Goal: Task Accomplishment & Management: Complete application form

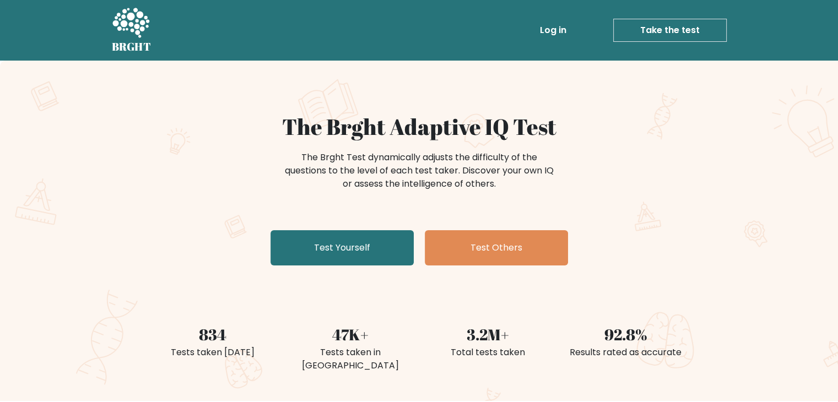
click at [337, 268] on div "The Brght Adaptive IQ Test The Brght Test dynamically adjusts the difficulty of…" at bounding box center [419, 191] width 551 height 156
click at [553, 25] on link "Log in" at bounding box center [552, 30] width 35 height 22
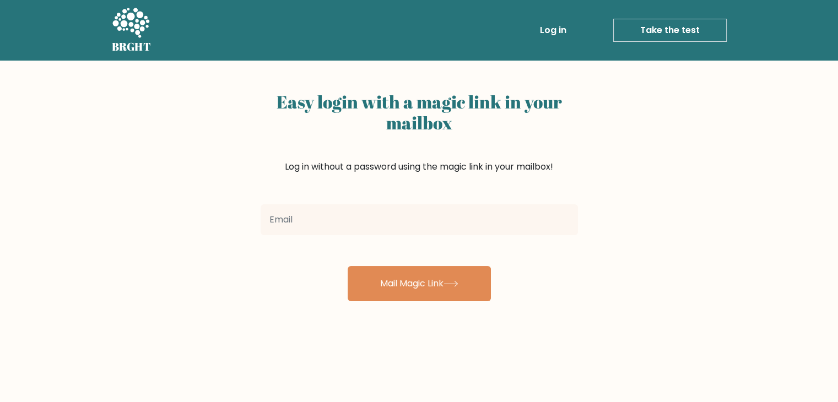
click at [620, 32] on link "Take the test" at bounding box center [669, 30] width 113 height 23
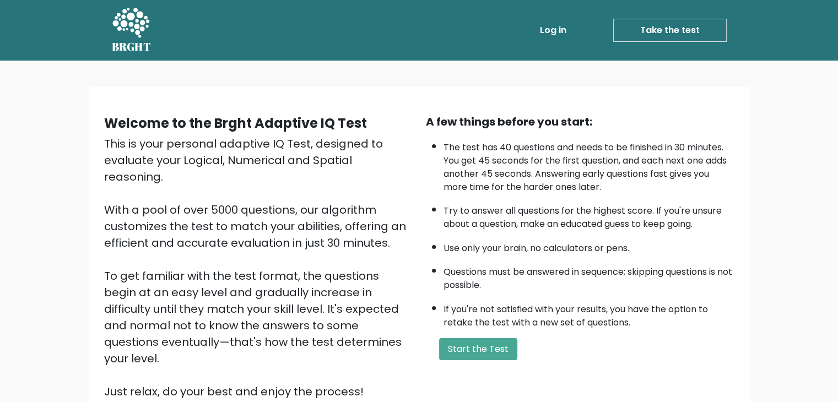
scroll to position [102, 0]
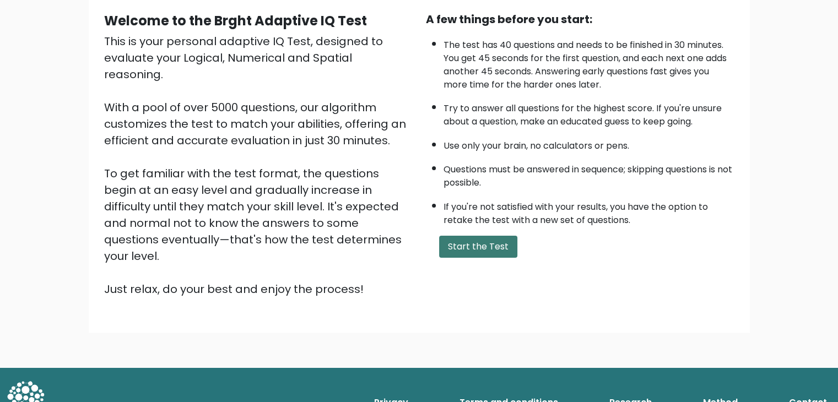
click at [484, 241] on button "Start the Test" at bounding box center [478, 247] width 78 height 22
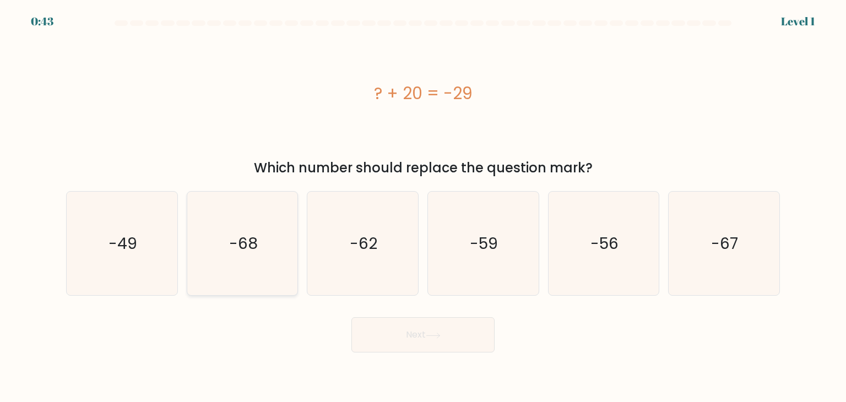
click at [261, 230] on icon "-68" at bounding box center [243, 244] width 104 height 104
click at [423, 207] on input "b. -68" at bounding box center [423, 204] width 1 height 6
radio input "true"
click at [422, 333] on button "Next" at bounding box center [422, 334] width 143 height 35
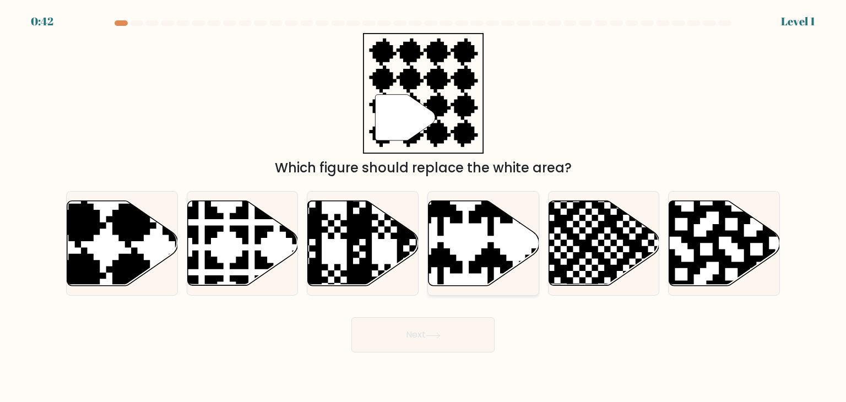
click at [467, 254] on icon at bounding box center [484, 243] width 111 height 85
click at [424, 207] on input "d." at bounding box center [423, 204] width 1 height 6
radio input "true"
click at [447, 320] on button "Next" at bounding box center [422, 334] width 143 height 35
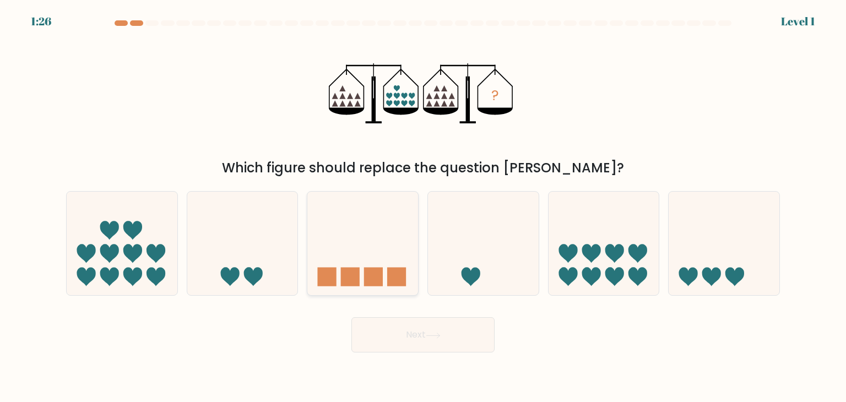
click at [373, 262] on icon at bounding box center [362, 243] width 111 height 91
click at [423, 207] on input "c." at bounding box center [423, 204] width 1 height 6
radio input "true"
click at [397, 334] on button "Next" at bounding box center [422, 334] width 143 height 35
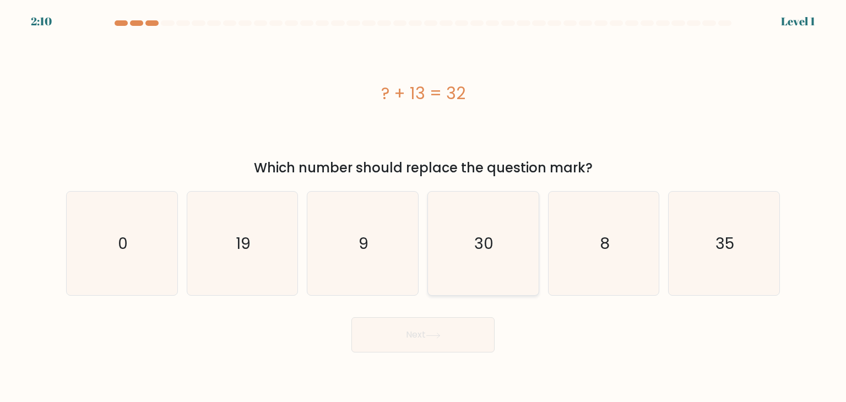
click at [487, 243] on text "30" at bounding box center [484, 243] width 19 height 22
click at [424, 207] on input "d. 30" at bounding box center [423, 204] width 1 height 6
radio input "true"
click at [449, 324] on button "Next" at bounding box center [422, 334] width 143 height 35
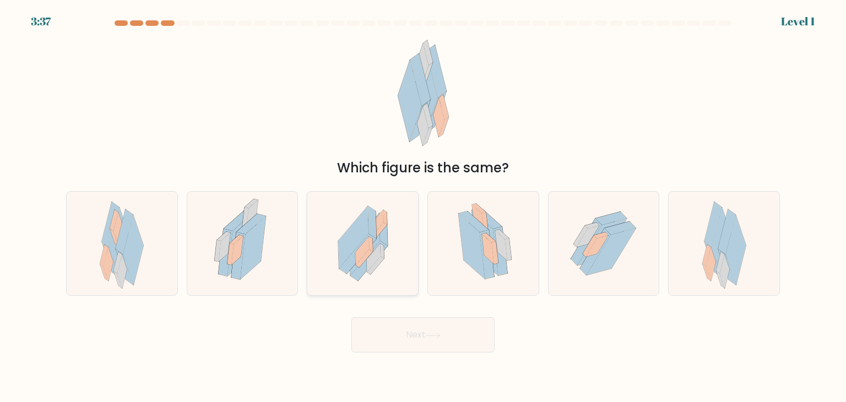
click at [387, 263] on icon at bounding box center [363, 244] width 85 height 104
click at [423, 207] on input "c." at bounding box center [423, 204] width 1 height 6
radio input "true"
click at [398, 338] on button "Next" at bounding box center [422, 334] width 143 height 35
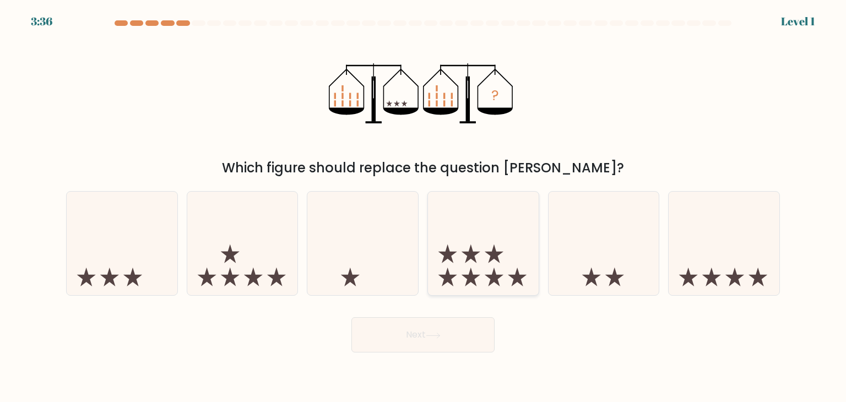
drag, startPoint x: 513, startPoint y: 261, endPoint x: 529, endPoint y: 257, distance: 16.4
click at [514, 261] on icon at bounding box center [483, 243] width 111 height 91
click at [424, 207] on input "d." at bounding box center [423, 204] width 1 height 6
radio input "true"
click at [399, 340] on button "Next" at bounding box center [422, 334] width 143 height 35
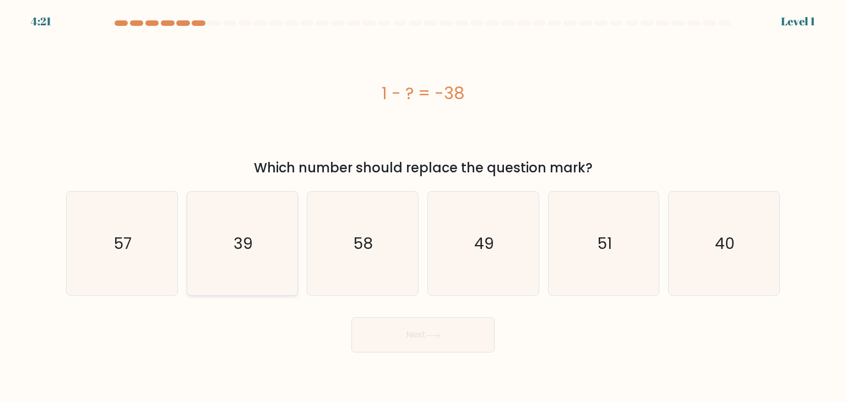
click at [266, 273] on icon "39" at bounding box center [243, 244] width 104 height 104
click at [423, 207] on input "b. 39" at bounding box center [423, 204] width 1 height 6
radio input "true"
click at [383, 346] on button "Next" at bounding box center [422, 334] width 143 height 35
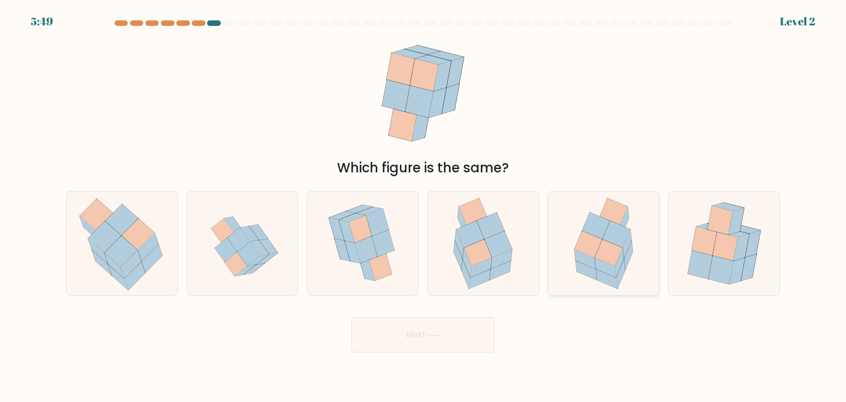
click at [588, 261] on icon at bounding box center [584, 259] width 21 height 19
click at [424, 207] on input "e." at bounding box center [423, 204] width 1 height 6
radio input "true"
click at [454, 342] on button "Next" at bounding box center [422, 334] width 143 height 35
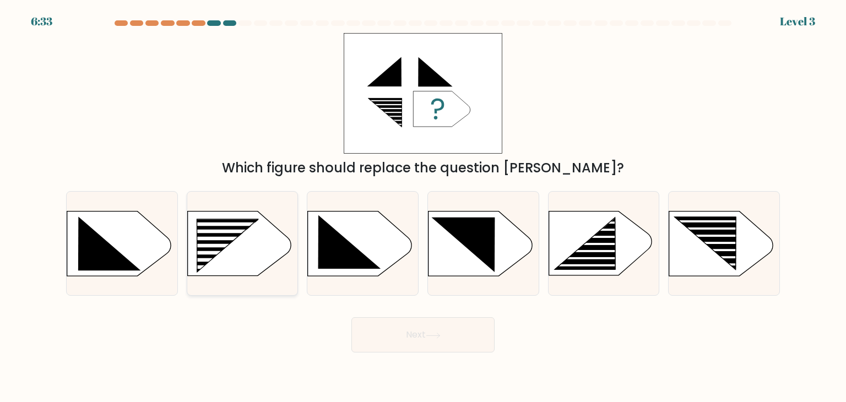
click at [242, 240] on rect at bounding box center [219, 239] width 88 height 4
click at [423, 207] on input "b." at bounding box center [423, 204] width 1 height 6
radio input "true"
click at [392, 338] on button "Next" at bounding box center [422, 334] width 143 height 35
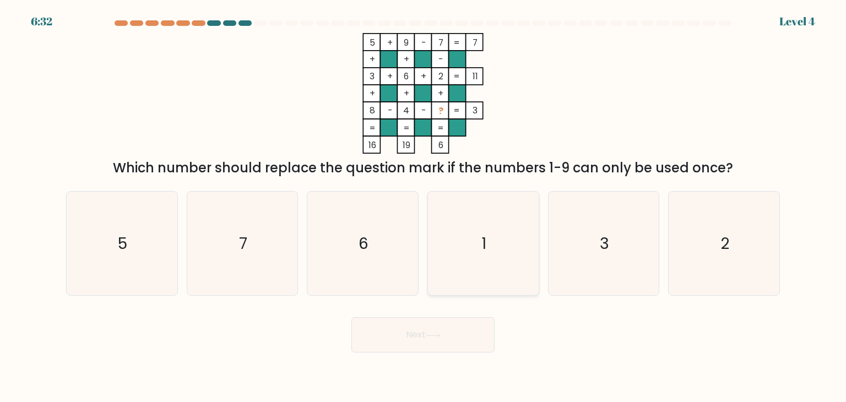
click at [457, 263] on icon "1" at bounding box center [483, 244] width 104 height 104
click at [424, 207] on input "d. 1" at bounding box center [423, 204] width 1 height 6
radio input "true"
click at [435, 324] on button "Next" at bounding box center [422, 334] width 143 height 35
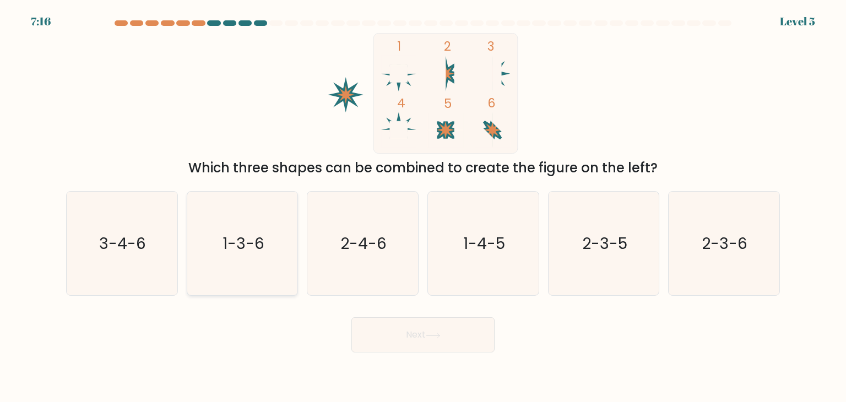
click at [237, 239] on text "1-3-6" at bounding box center [244, 243] width 42 height 22
click at [423, 207] on input "b. 1-3-6" at bounding box center [423, 204] width 1 height 6
radio input "true"
click at [379, 338] on button "Next" at bounding box center [422, 334] width 143 height 35
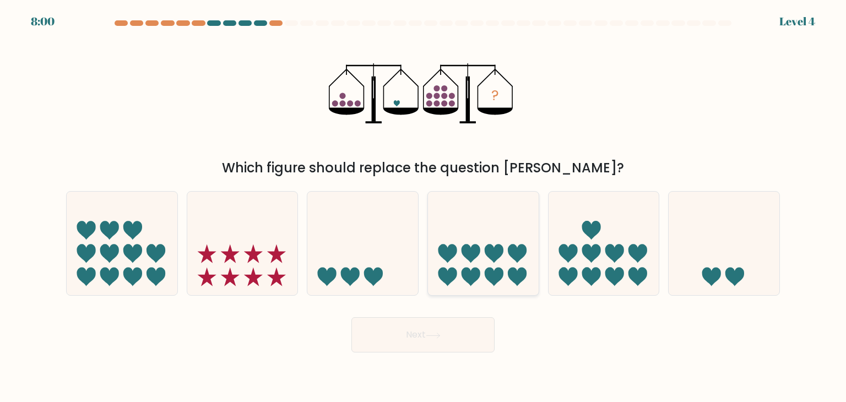
click at [524, 267] on icon at bounding box center [483, 243] width 111 height 91
click at [424, 207] on input "d." at bounding box center [423, 204] width 1 height 6
radio input "true"
click at [459, 327] on button "Next" at bounding box center [422, 334] width 143 height 35
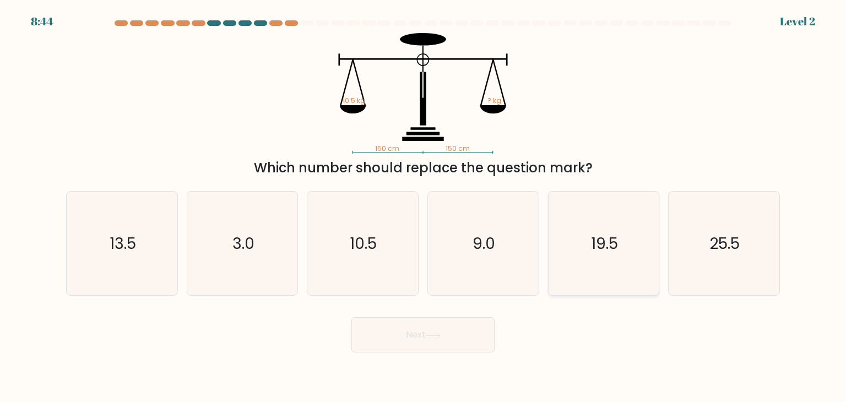
click at [557, 268] on icon "19.5" at bounding box center [604, 244] width 104 height 104
click at [424, 207] on input "e. 19.5" at bounding box center [423, 204] width 1 height 6
radio input "true"
click at [467, 326] on button "Next" at bounding box center [422, 334] width 143 height 35
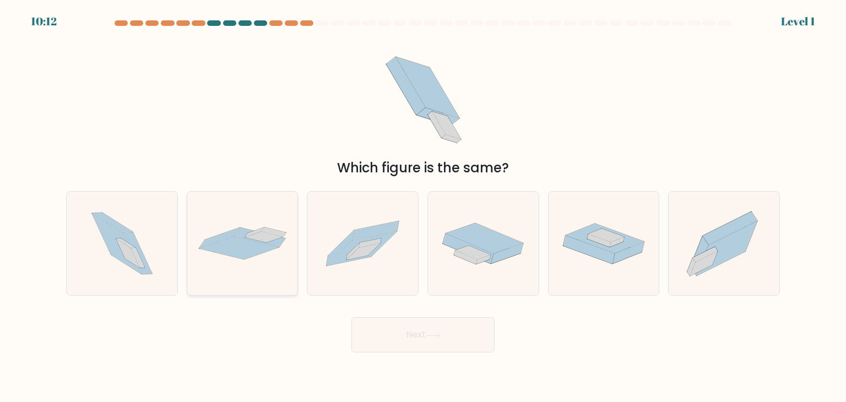
click at [261, 250] on icon at bounding box center [239, 247] width 80 height 23
click at [423, 207] on input "b." at bounding box center [423, 204] width 1 height 6
radio input "true"
click at [405, 346] on button "Next" at bounding box center [422, 334] width 143 height 35
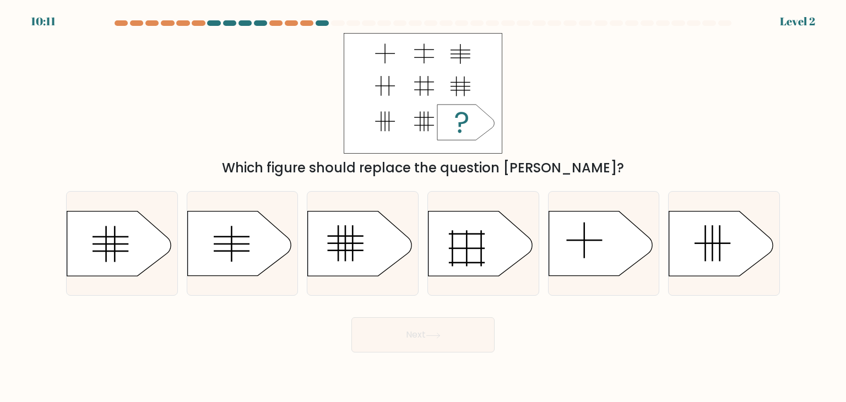
click at [546, 273] on div "e." at bounding box center [604, 243] width 121 height 105
click at [476, 318] on button "Next" at bounding box center [422, 334] width 143 height 35
click at [474, 285] on div at bounding box center [483, 243] width 112 height 105
click at [424, 207] on input "d." at bounding box center [423, 204] width 1 height 6
radio input "true"
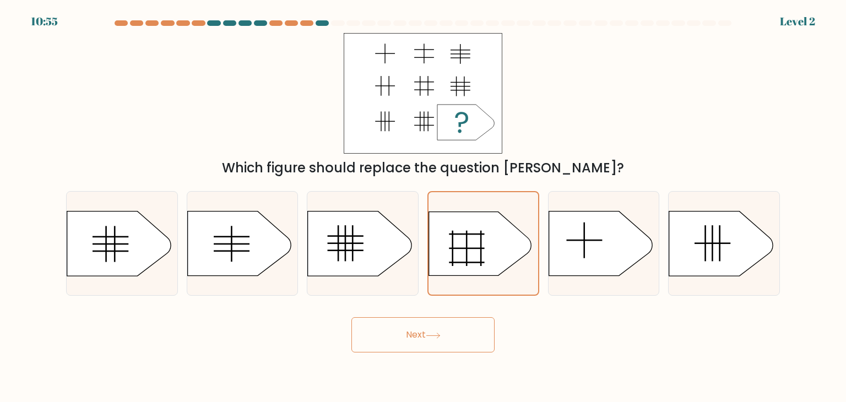
click at [452, 350] on button "Next" at bounding box center [422, 334] width 143 height 35
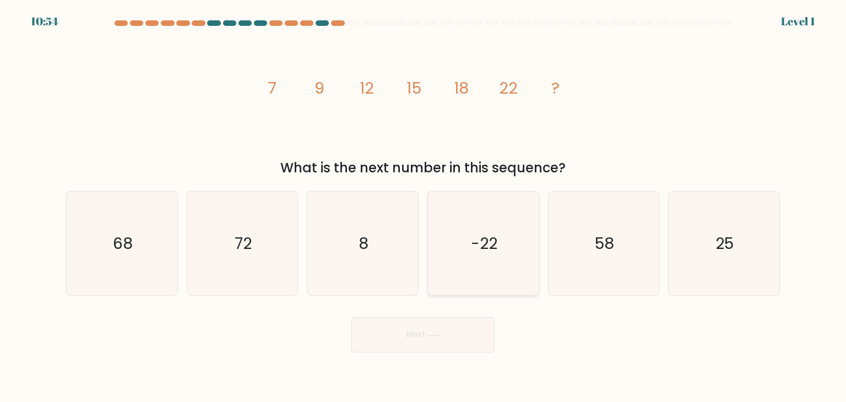
click at [518, 254] on icon "-22" at bounding box center [483, 244] width 104 height 104
click at [424, 207] on input "d. -22" at bounding box center [423, 204] width 1 height 6
radio input "true"
click at [465, 324] on button "Next" at bounding box center [422, 334] width 143 height 35
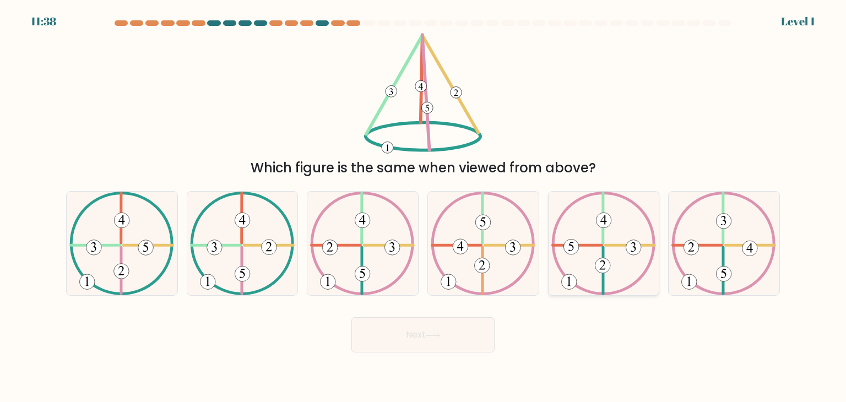
click at [586, 265] on icon at bounding box center [603, 244] width 105 height 104
click at [424, 207] on input "e." at bounding box center [423, 204] width 1 height 6
radio input "true"
click at [465, 329] on button "Next" at bounding box center [422, 334] width 143 height 35
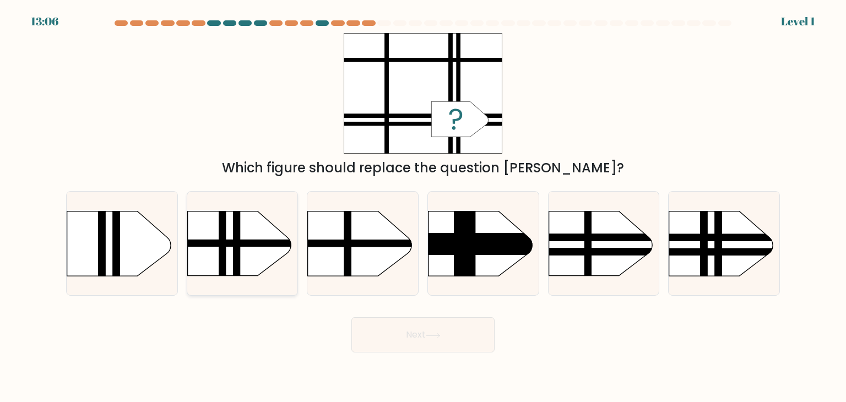
click at [260, 253] on rect at bounding box center [172, 196] width 288 height 219
click at [423, 207] on input "b." at bounding box center [423, 204] width 1 height 6
radio input "true"
click at [390, 334] on button "Next" at bounding box center [422, 334] width 143 height 35
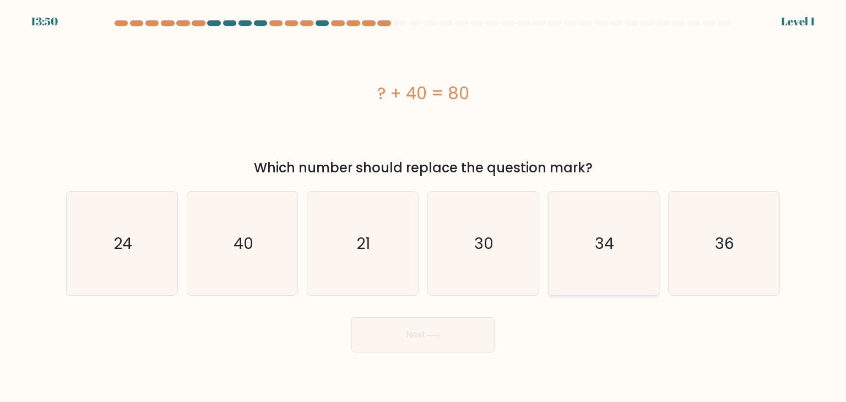
click at [642, 245] on icon "34" at bounding box center [604, 244] width 104 height 104
click at [424, 207] on input "e. 34" at bounding box center [423, 204] width 1 height 6
radio input "true"
click at [449, 330] on button "Next" at bounding box center [422, 334] width 143 height 35
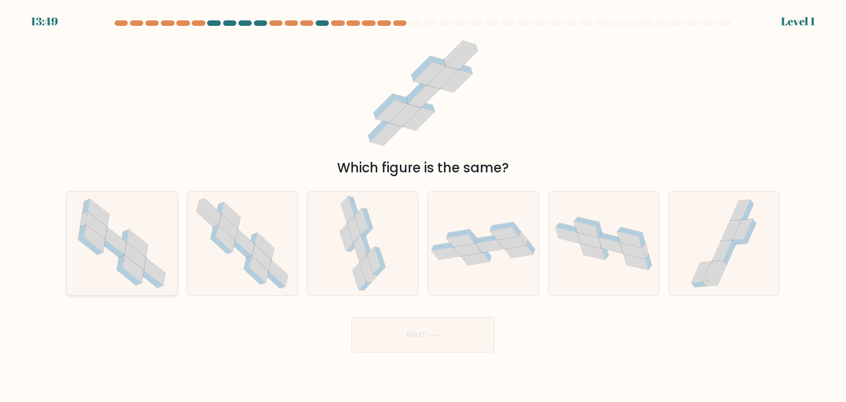
click at [156, 237] on icon at bounding box center [122, 244] width 104 height 104
click at [423, 207] on input "a." at bounding box center [423, 204] width 1 height 6
radio input "true"
click at [391, 331] on button "Next" at bounding box center [422, 334] width 143 height 35
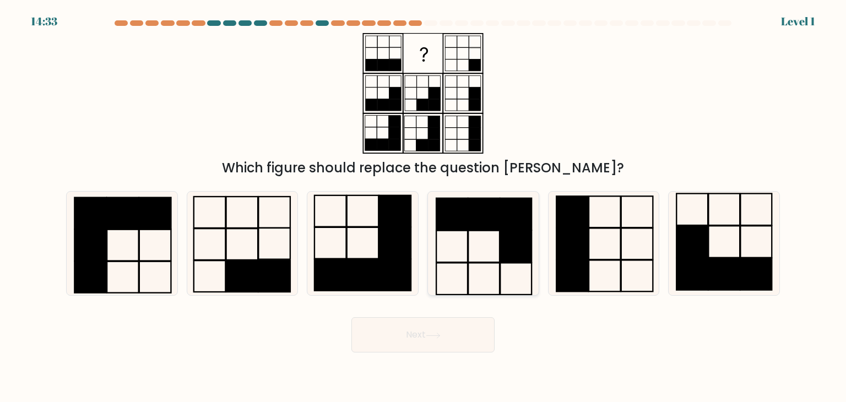
click at [474, 278] on icon at bounding box center [483, 244] width 104 height 104
click at [424, 207] on input "d." at bounding box center [423, 204] width 1 height 6
radio input "true"
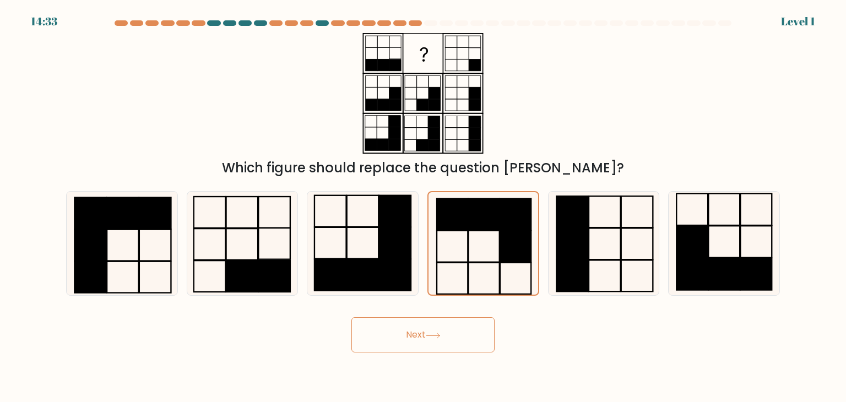
click at [425, 335] on button "Next" at bounding box center [422, 334] width 143 height 35
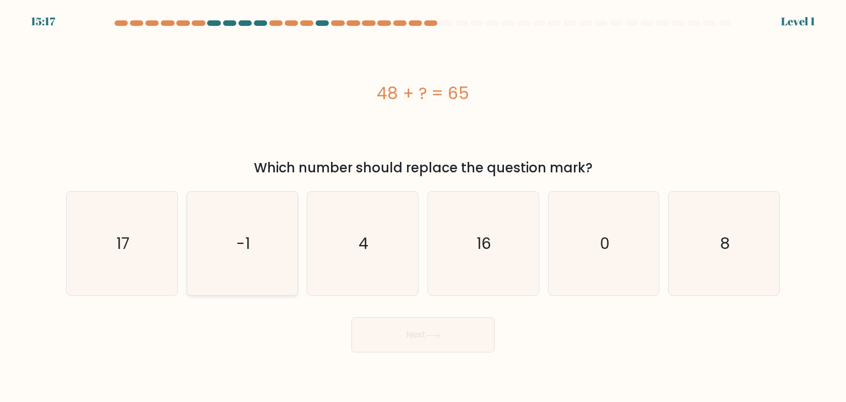
click at [264, 256] on icon "-1" at bounding box center [243, 244] width 104 height 104
click at [423, 207] on input "b. -1" at bounding box center [423, 204] width 1 height 6
radio input "true"
click at [387, 324] on button "Next" at bounding box center [422, 334] width 143 height 35
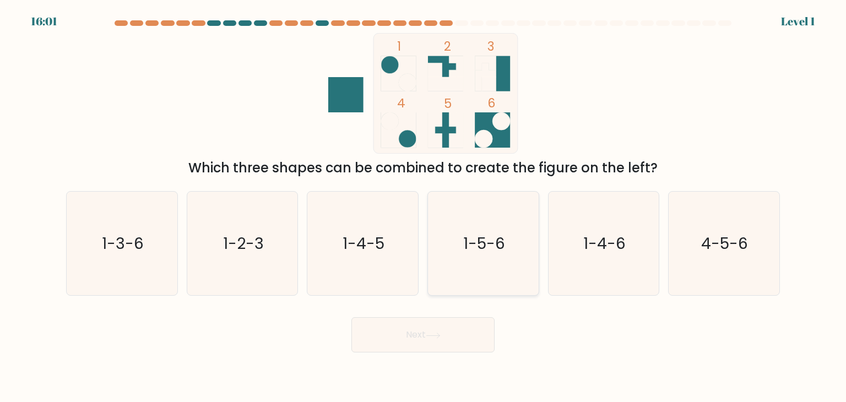
drag, startPoint x: 482, startPoint y: 249, endPoint x: 456, endPoint y: 293, distance: 51.1
click at [482, 250] on text "1-5-6" at bounding box center [484, 243] width 42 height 22
click at [424, 207] on input "d. 1-5-6" at bounding box center [423, 204] width 1 height 6
radio input "true"
click at [427, 328] on button "Next" at bounding box center [422, 334] width 143 height 35
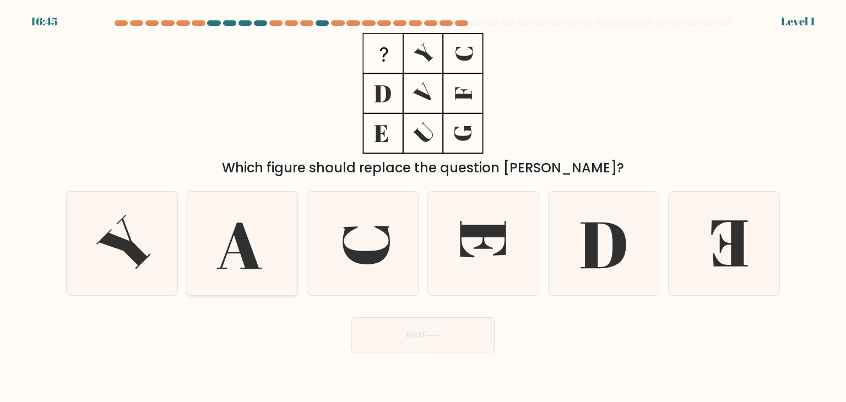
click at [269, 269] on icon at bounding box center [243, 244] width 104 height 104
click at [423, 207] on input "b." at bounding box center [423, 204] width 1 height 6
radio input "true"
click at [420, 351] on button "Next" at bounding box center [422, 334] width 143 height 35
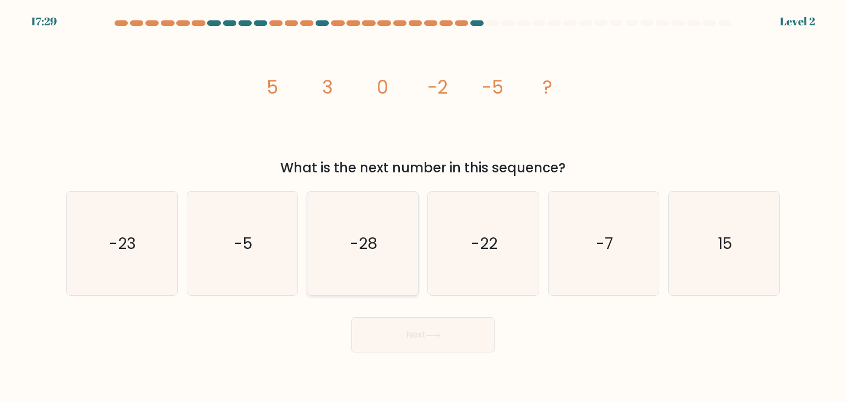
click at [376, 269] on icon "-28" at bounding box center [363, 244] width 104 height 104
click at [423, 207] on input "c. -28" at bounding box center [423, 204] width 1 height 6
radio input "true"
click at [395, 340] on button "Next" at bounding box center [422, 334] width 143 height 35
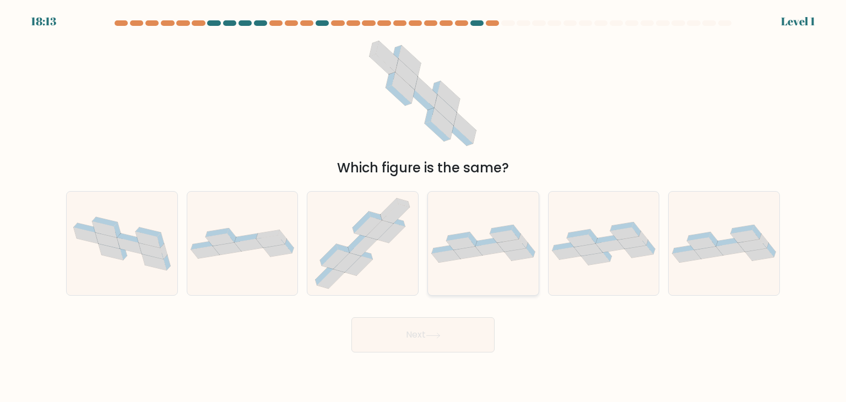
click at [473, 268] on div at bounding box center [483, 243] width 112 height 105
click at [424, 207] on input "d." at bounding box center [423, 204] width 1 height 6
radio input "true"
click at [440, 323] on button "Next" at bounding box center [422, 334] width 143 height 35
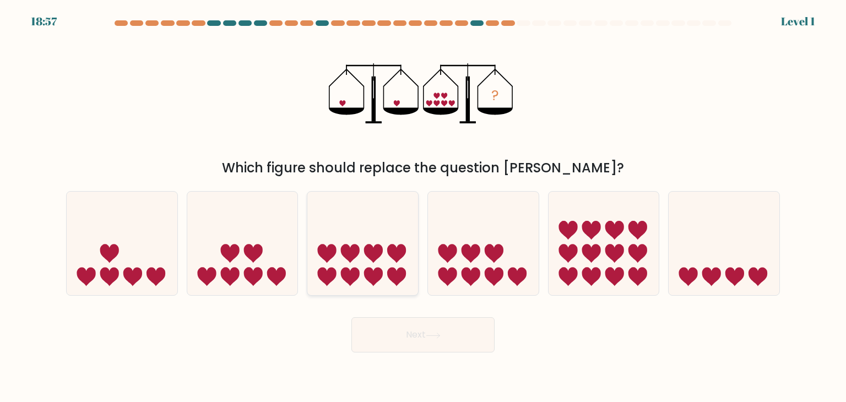
click at [383, 234] on icon at bounding box center [362, 243] width 111 height 91
click at [423, 207] on input "c." at bounding box center [423, 204] width 1 height 6
radio input "true"
click at [408, 339] on button "Next" at bounding box center [422, 334] width 143 height 35
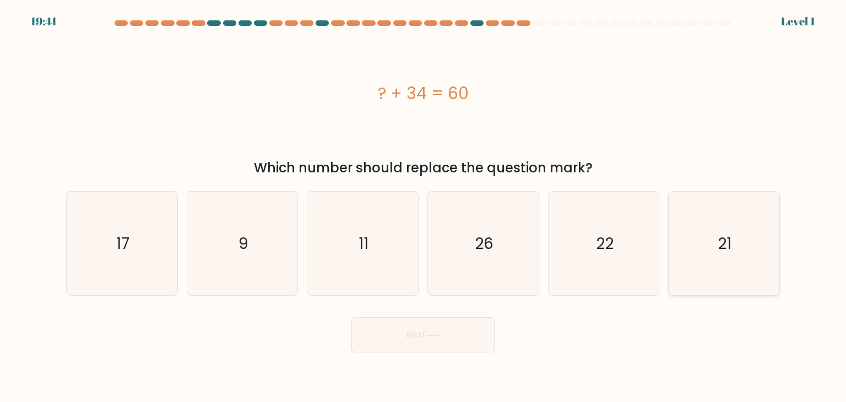
click at [672, 268] on div "21" at bounding box center [724, 243] width 112 height 105
click at [424, 207] on input "f. 21" at bounding box center [423, 204] width 1 height 6
radio input "true"
click at [471, 318] on button "Next" at bounding box center [422, 334] width 143 height 35
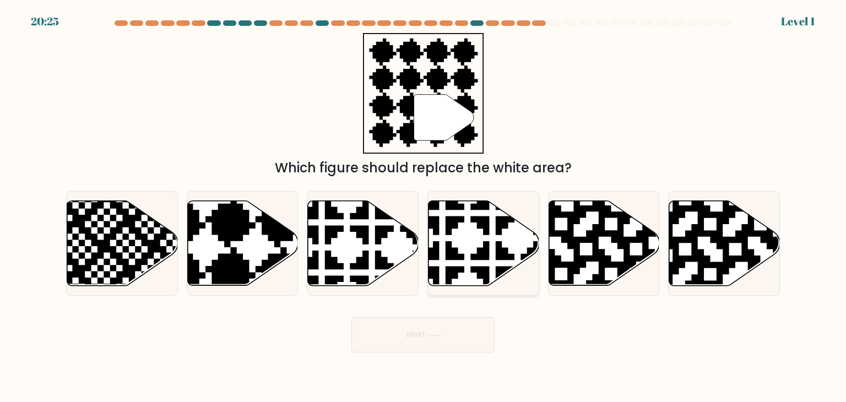
click at [468, 275] on icon at bounding box center [484, 243] width 111 height 85
click at [424, 207] on input "d." at bounding box center [423, 204] width 1 height 6
radio input "true"
click at [440, 342] on button "Next" at bounding box center [422, 334] width 143 height 35
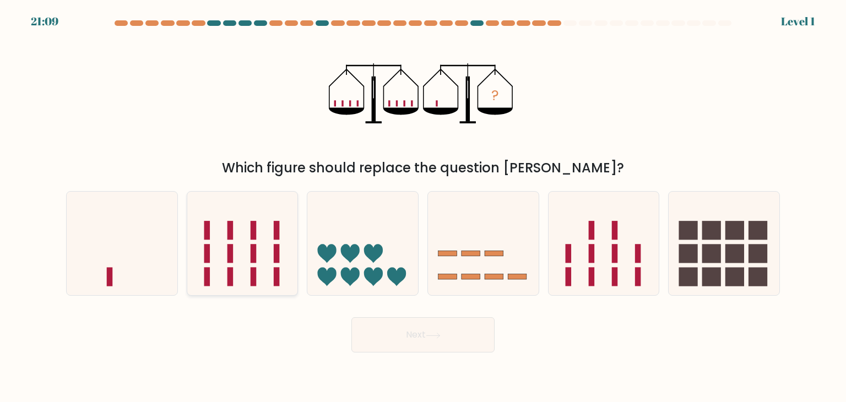
click at [189, 267] on icon at bounding box center [242, 243] width 111 height 91
click at [423, 207] on input "b." at bounding box center [423, 204] width 1 height 6
radio input "true"
click at [382, 330] on button "Next" at bounding box center [422, 334] width 143 height 35
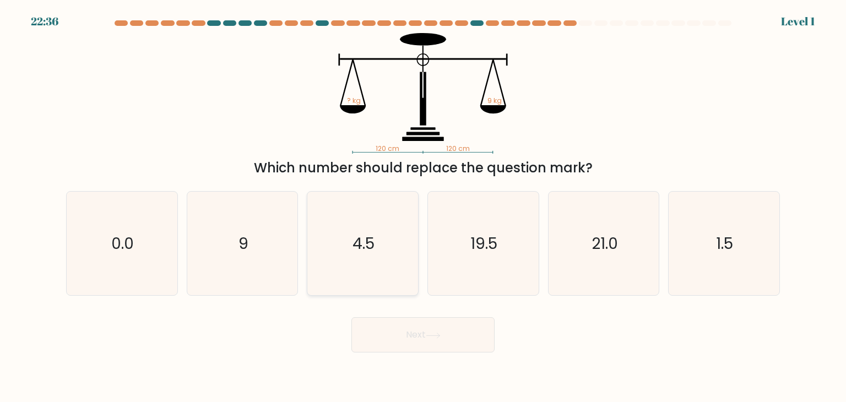
click at [357, 267] on icon "4.5" at bounding box center [363, 244] width 104 height 104
click at [423, 207] on input "c. 4.5" at bounding box center [423, 204] width 1 height 6
radio input "true"
click at [397, 326] on button "Next" at bounding box center [422, 334] width 143 height 35
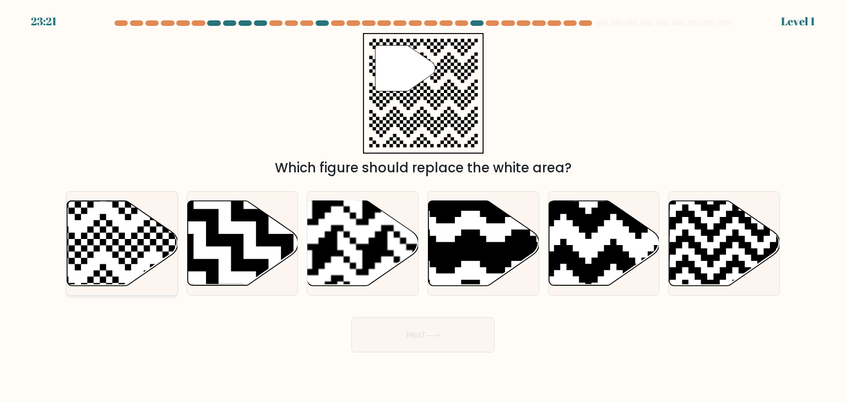
click at [172, 266] on icon at bounding box center [122, 243] width 111 height 86
click at [423, 207] on input "a." at bounding box center [423, 204] width 1 height 6
radio input "true"
click at [388, 344] on button "Next" at bounding box center [422, 334] width 143 height 35
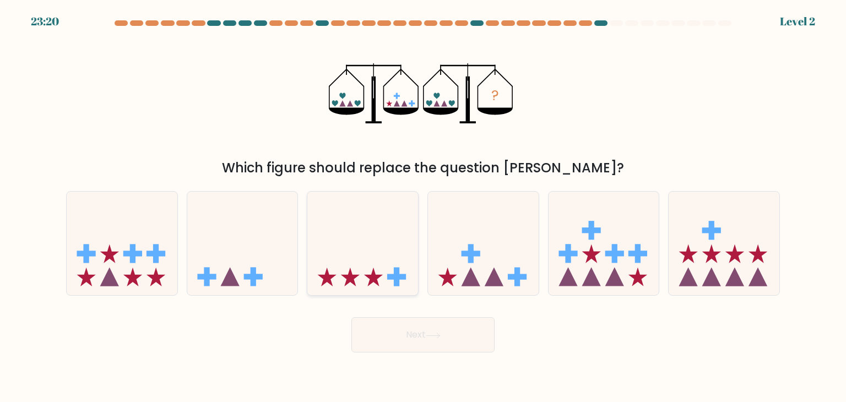
click at [359, 267] on icon at bounding box center [362, 243] width 111 height 91
click at [423, 207] on input "c." at bounding box center [423, 204] width 1 height 6
radio input "true"
click at [388, 329] on button "Next" at bounding box center [422, 334] width 143 height 35
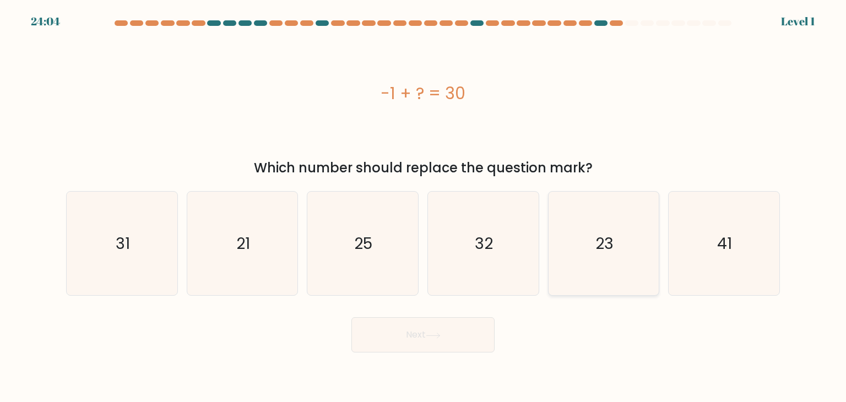
click at [579, 248] on icon "23" at bounding box center [604, 244] width 104 height 104
click at [424, 207] on input "e. 23" at bounding box center [423, 204] width 1 height 6
radio input "true"
click at [455, 330] on button "Next" at bounding box center [422, 334] width 143 height 35
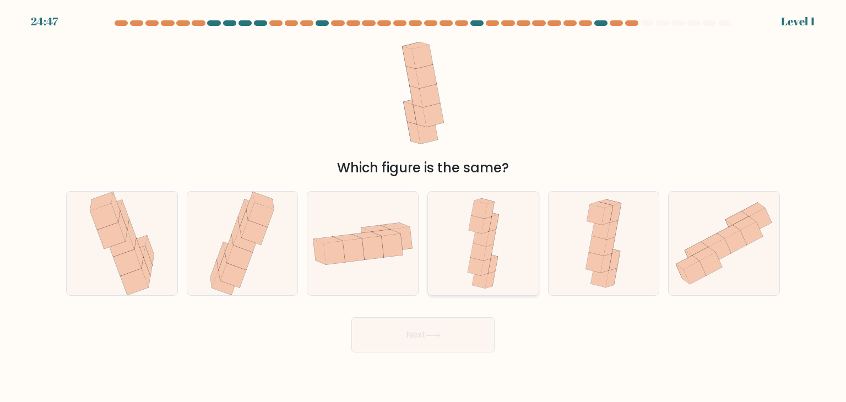
click at [486, 268] on icon at bounding box center [486, 267] width 10 height 17
click at [424, 207] on input "d." at bounding box center [423, 204] width 1 height 6
radio input "true"
click at [456, 311] on div "Next" at bounding box center [422, 331] width 727 height 44
click at [447, 327] on button "Next" at bounding box center [422, 334] width 143 height 35
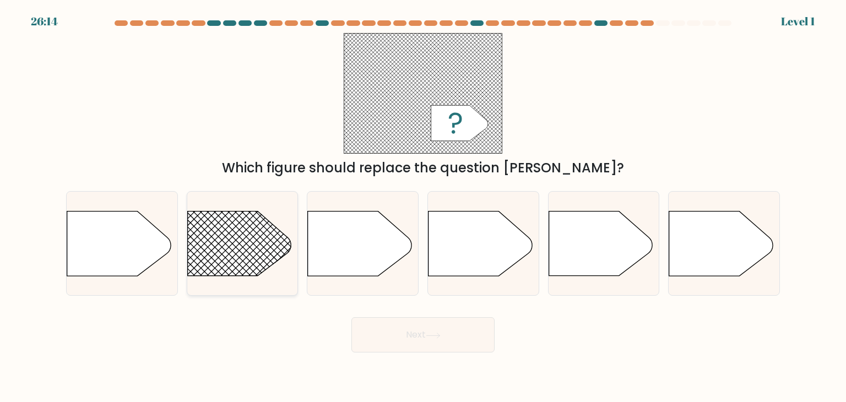
click at [245, 250] on rect at bounding box center [173, 189] width 288 height 219
click at [423, 207] on input "b." at bounding box center [423, 204] width 1 height 6
radio input "true"
click at [400, 338] on button "Next" at bounding box center [422, 334] width 143 height 35
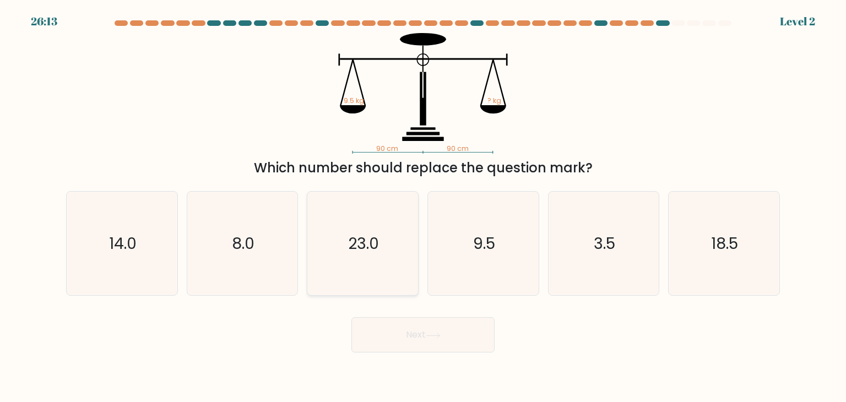
drag, startPoint x: 400, startPoint y: 338, endPoint x: 364, endPoint y: 249, distance: 95.6
click at [359, 234] on text "23.0" at bounding box center [364, 243] width 31 height 22
click at [423, 207] on input "c. 23.0" at bounding box center [423, 204] width 1 height 6
radio input "true"
click at [417, 338] on button "Next" at bounding box center [422, 334] width 143 height 35
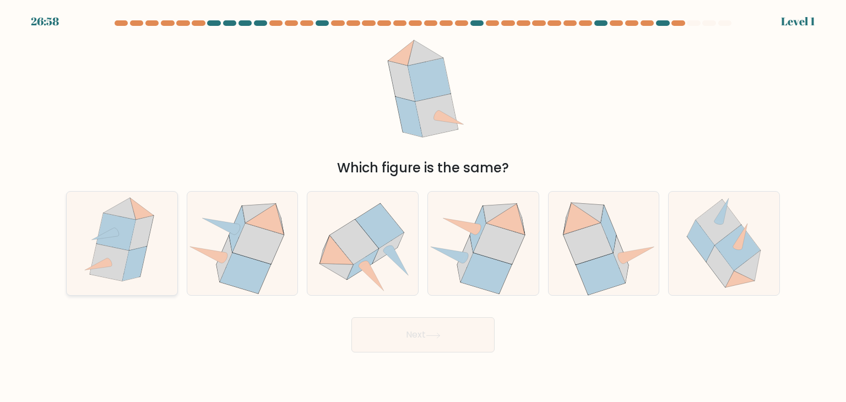
click at [153, 253] on icon at bounding box center [122, 244] width 90 height 104
click at [423, 207] on input "a." at bounding box center [423, 204] width 1 height 6
radio input "true"
click at [380, 321] on button "Next" at bounding box center [422, 334] width 143 height 35
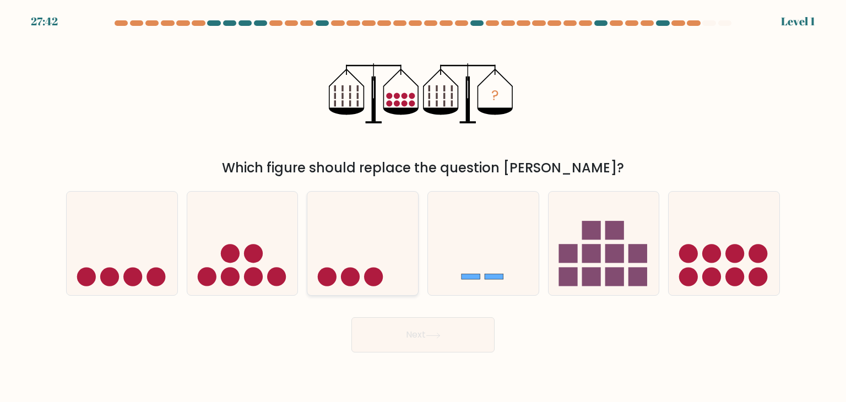
click at [359, 268] on icon at bounding box center [362, 243] width 111 height 91
click at [423, 207] on input "c." at bounding box center [423, 204] width 1 height 6
radio input "true"
click at [392, 333] on button "Next" at bounding box center [422, 334] width 143 height 35
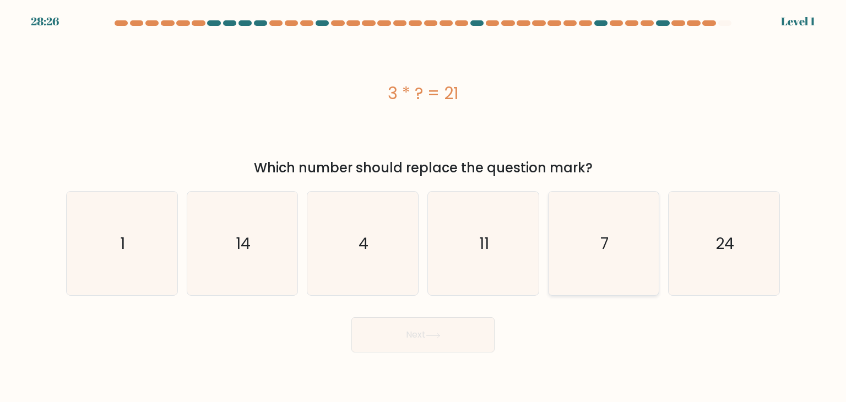
click at [572, 269] on icon "7" at bounding box center [604, 244] width 104 height 104
click at [424, 207] on input "e. 7" at bounding box center [423, 204] width 1 height 6
radio input "true"
click at [454, 327] on button "Next" at bounding box center [422, 334] width 143 height 35
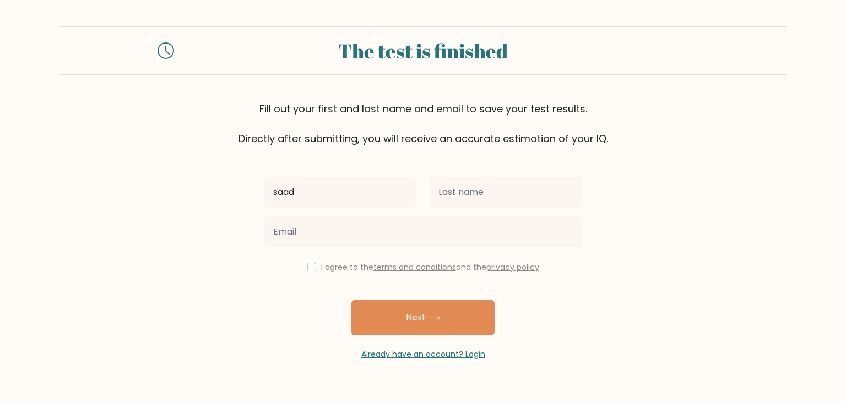
type input "saad"
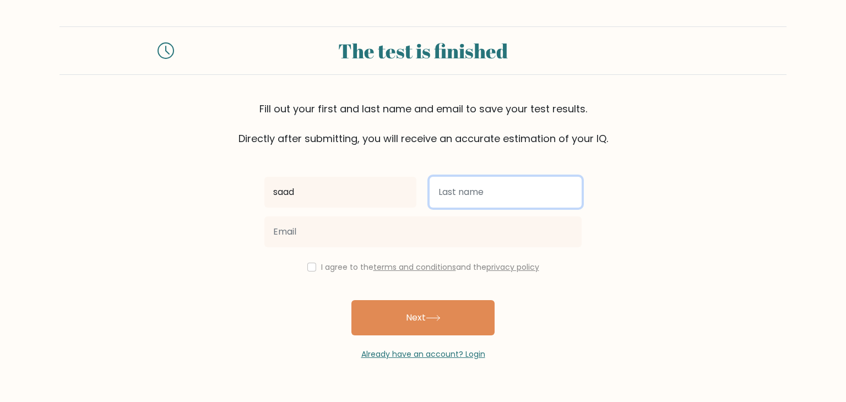
click at [457, 202] on input "text" at bounding box center [506, 192] width 152 height 31
type input "saidi"
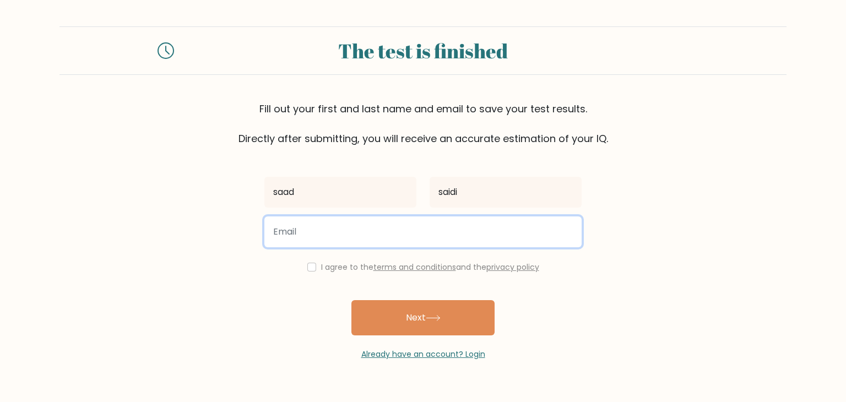
click at [418, 226] on input "email" at bounding box center [422, 231] width 317 height 31
paste input "bakobid738@certve.com"
type input "bakobid738@certve.com"
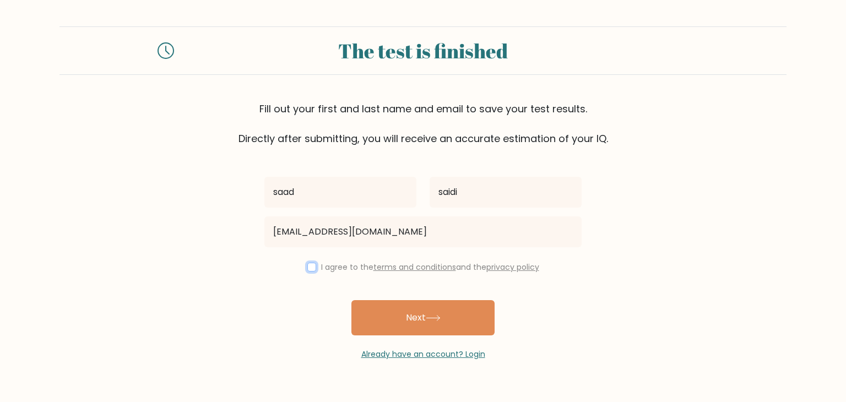
click at [311, 270] on input "checkbox" at bounding box center [311, 267] width 9 height 9
checkbox input "true"
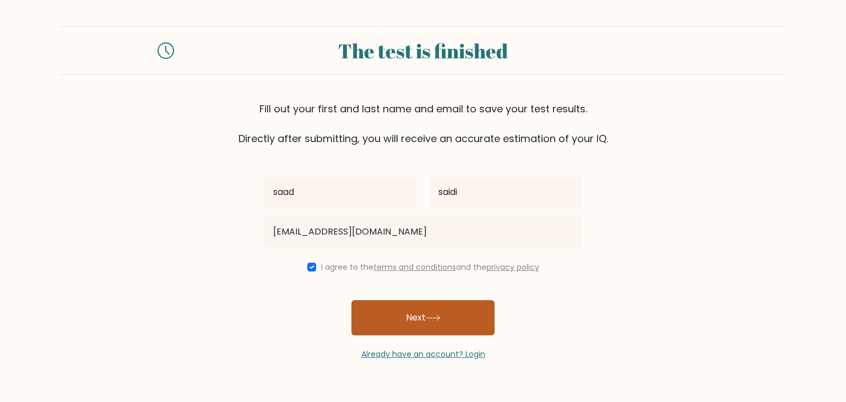
click at [394, 321] on button "Next" at bounding box center [422, 317] width 143 height 35
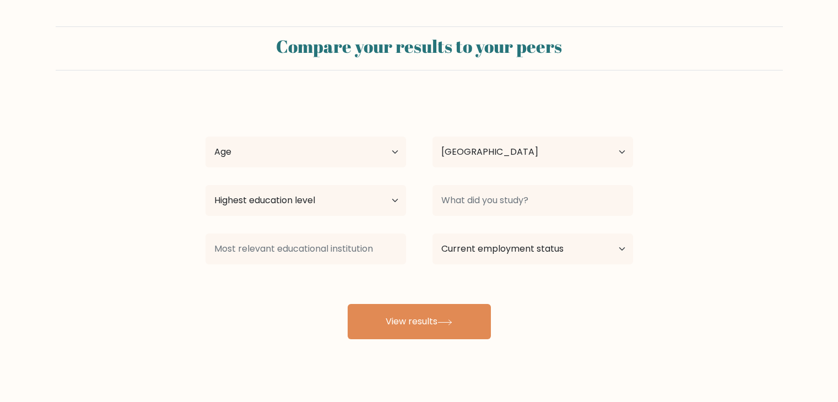
select select "MA"
click at [367, 145] on select "Age Under [DEMOGRAPHIC_DATA] [DEMOGRAPHIC_DATA] [DEMOGRAPHIC_DATA] [DEMOGRAPHIC…" at bounding box center [305, 152] width 200 height 31
select select "18_24"
click at [205, 137] on select "Age Under [DEMOGRAPHIC_DATA] [DEMOGRAPHIC_DATA] [DEMOGRAPHIC_DATA] [DEMOGRAPHIC…" at bounding box center [305, 152] width 200 height 31
click at [315, 204] on select "Highest education level No schooling Primary Lower Secondary Upper Secondary Oc…" at bounding box center [305, 200] width 200 height 31
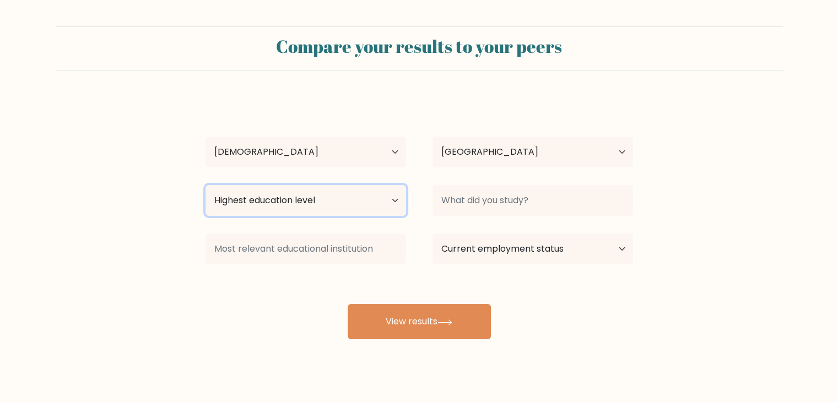
select select "masters_degree"
click at [205, 185] on select "Highest education level No schooling Primary Lower Secondary Upper Secondary Oc…" at bounding box center [305, 200] width 200 height 31
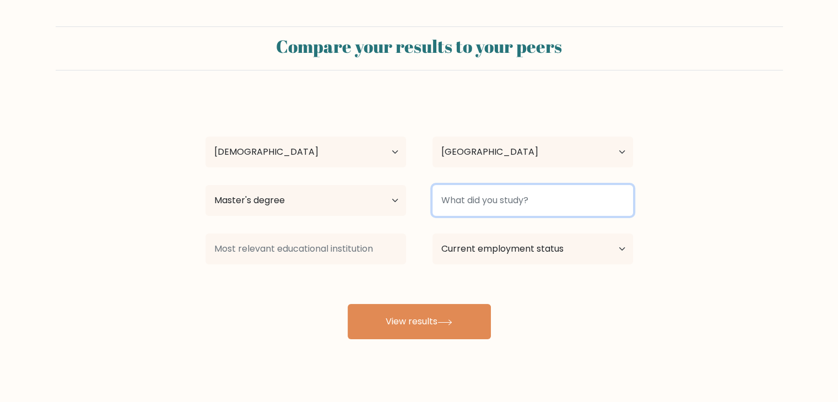
click at [509, 201] on input at bounding box center [532, 200] width 200 height 31
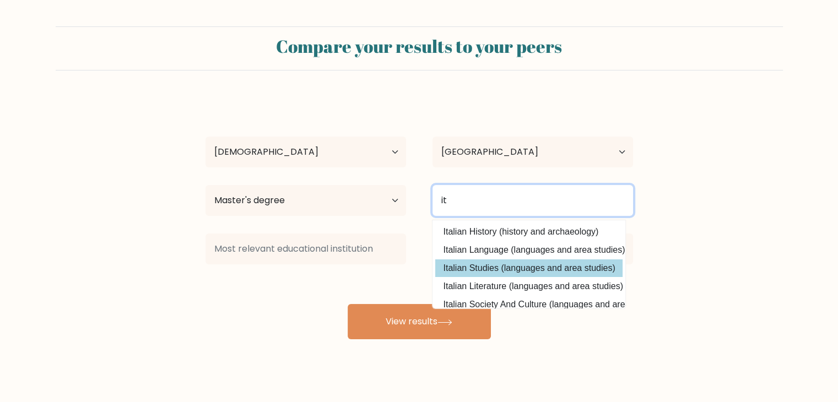
type input "i"
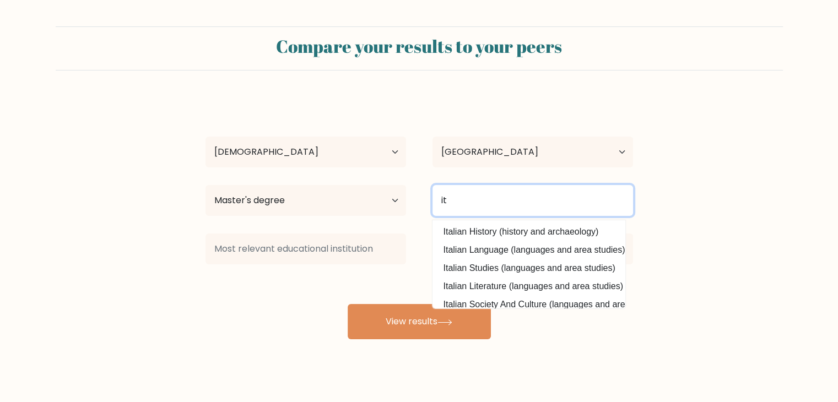
type input "it"
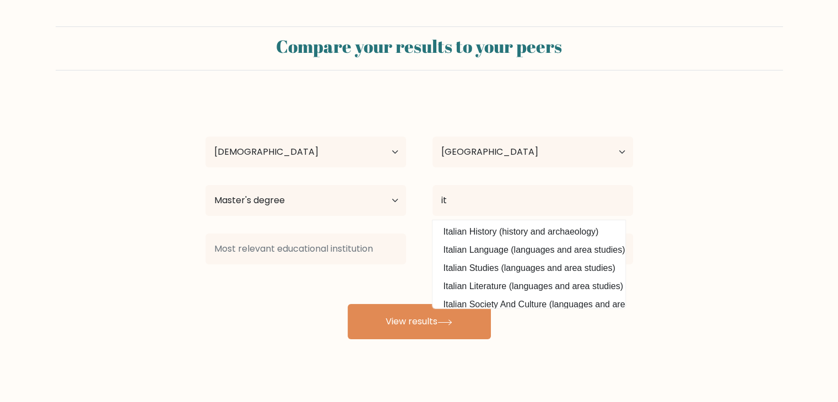
click at [496, 263] on div "[PERSON_NAME] Age Under [DEMOGRAPHIC_DATA] [DEMOGRAPHIC_DATA] [DEMOGRAPHIC_DATA…" at bounding box center [419, 218] width 441 height 242
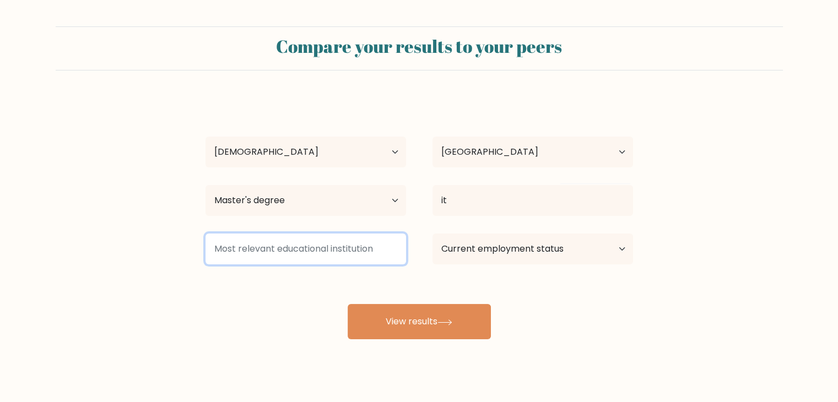
click at [330, 235] on input at bounding box center [305, 249] width 200 height 31
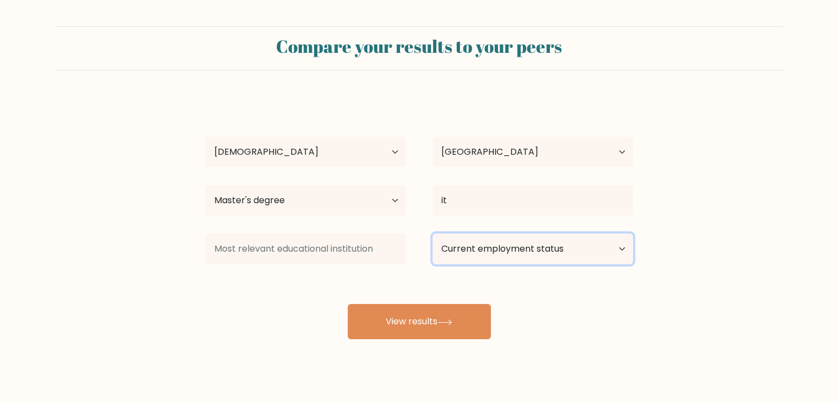
click at [473, 252] on select "Current employment status Employed Student Retired Other / prefer not to answer" at bounding box center [532, 249] width 200 height 31
select select "other"
click at [432, 234] on select "Current employment status Employed Student Retired Other / prefer not to answer" at bounding box center [532, 249] width 200 height 31
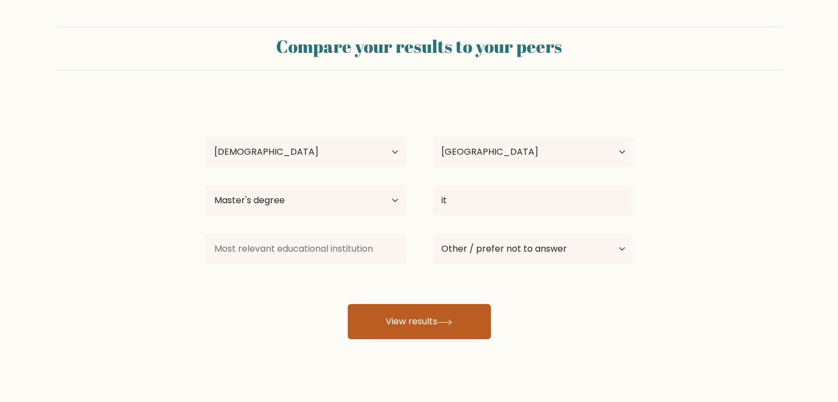
click at [451, 323] on icon at bounding box center [444, 321] width 13 height 5
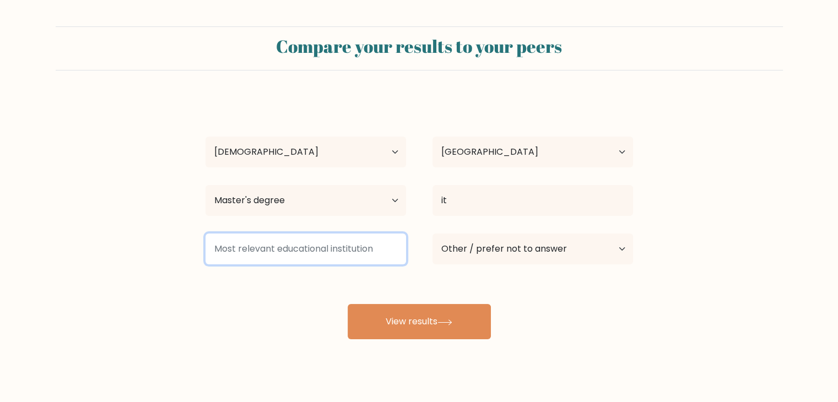
click at [337, 258] on input at bounding box center [305, 249] width 200 height 31
drag, startPoint x: 382, startPoint y: 247, endPoint x: 323, endPoint y: 248, distance: 58.4
click at [323, 248] on input at bounding box center [305, 249] width 200 height 31
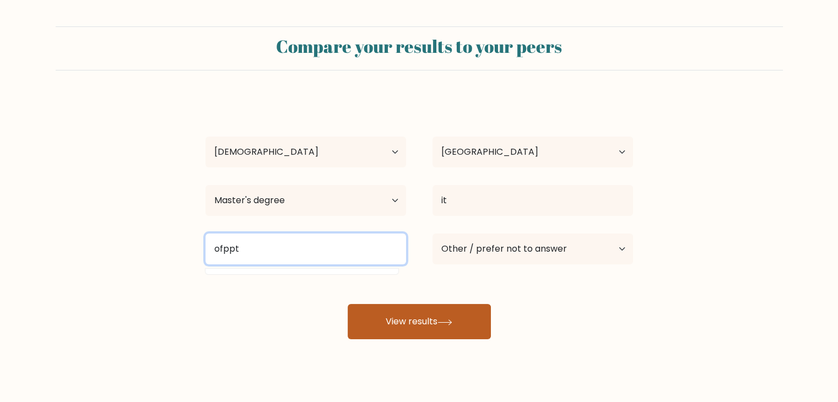
type input "ofppt"
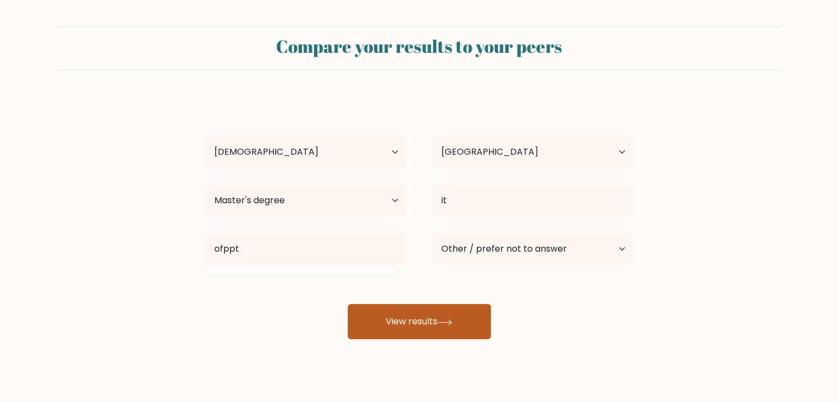
click at [397, 313] on button "View results" at bounding box center [419, 321] width 143 height 35
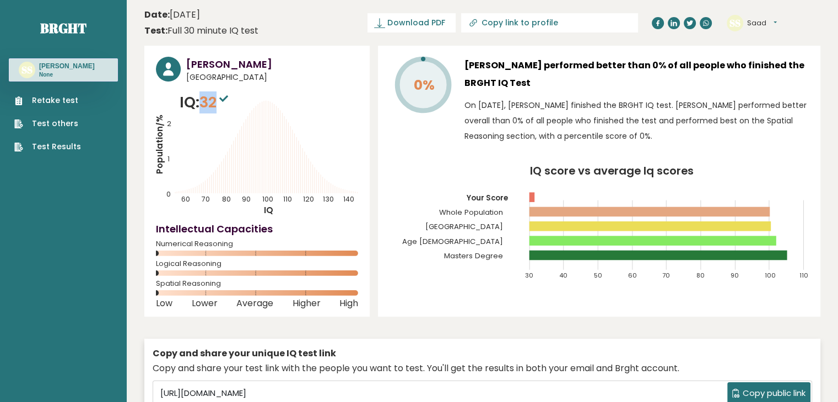
drag, startPoint x: 216, startPoint y: 104, endPoint x: 205, endPoint y: 103, distance: 11.0
click at [205, 103] on span "32" at bounding box center [214, 102] width 31 height 20
